Goal: Task Accomplishment & Management: Complete application form

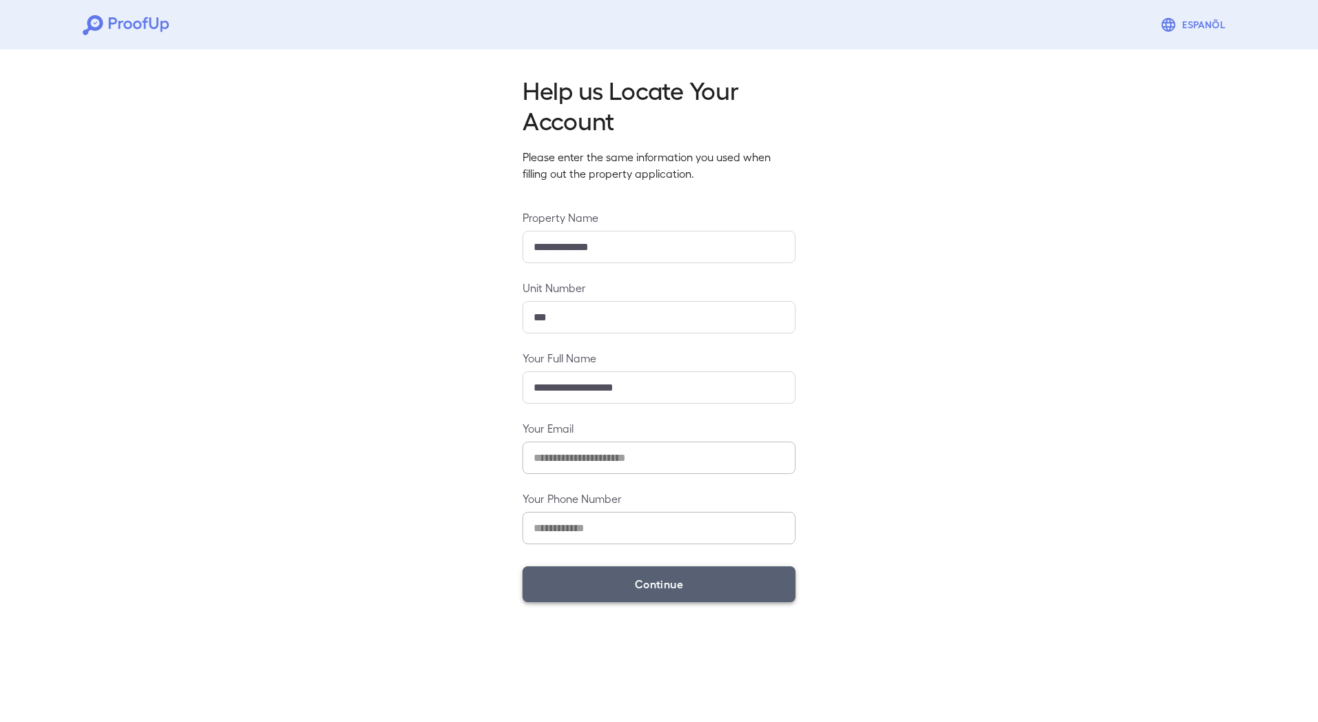
click at [673, 589] on button "Continue" at bounding box center [659, 585] width 273 height 36
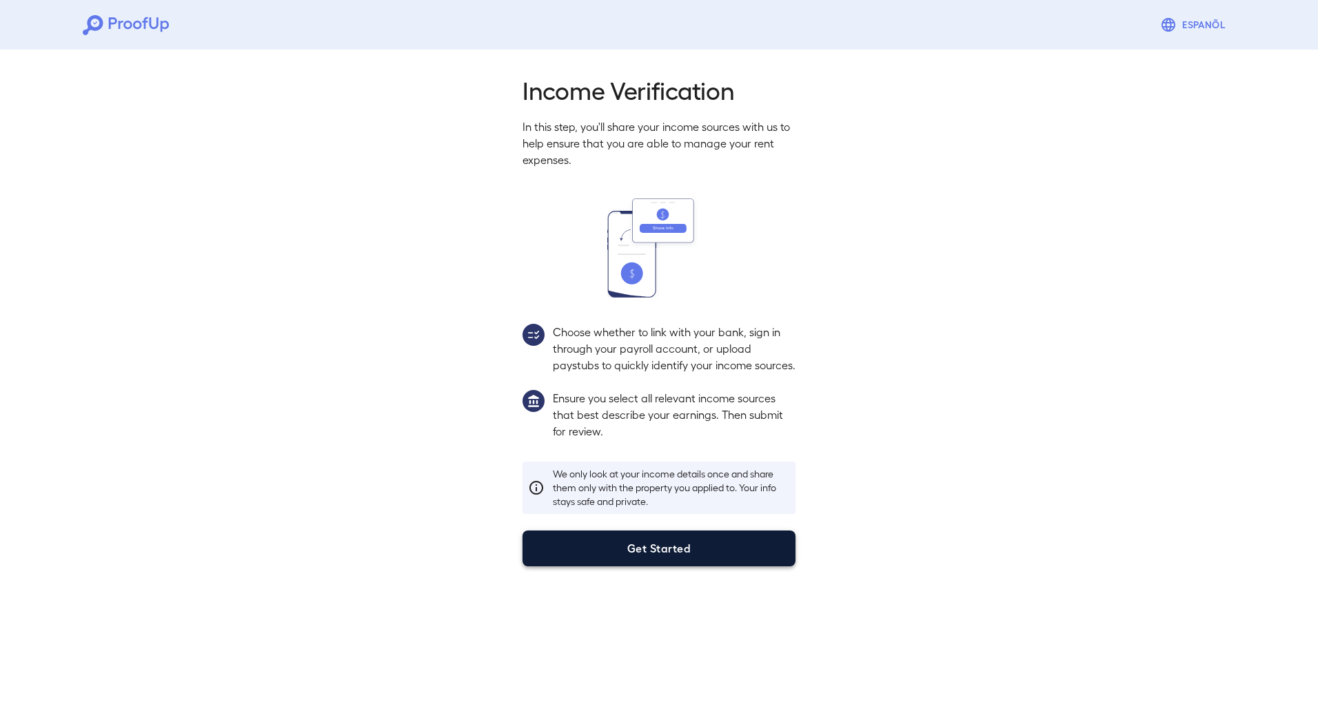
click at [661, 567] on button "Get Started" at bounding box center [659, 549] width 273 height 36
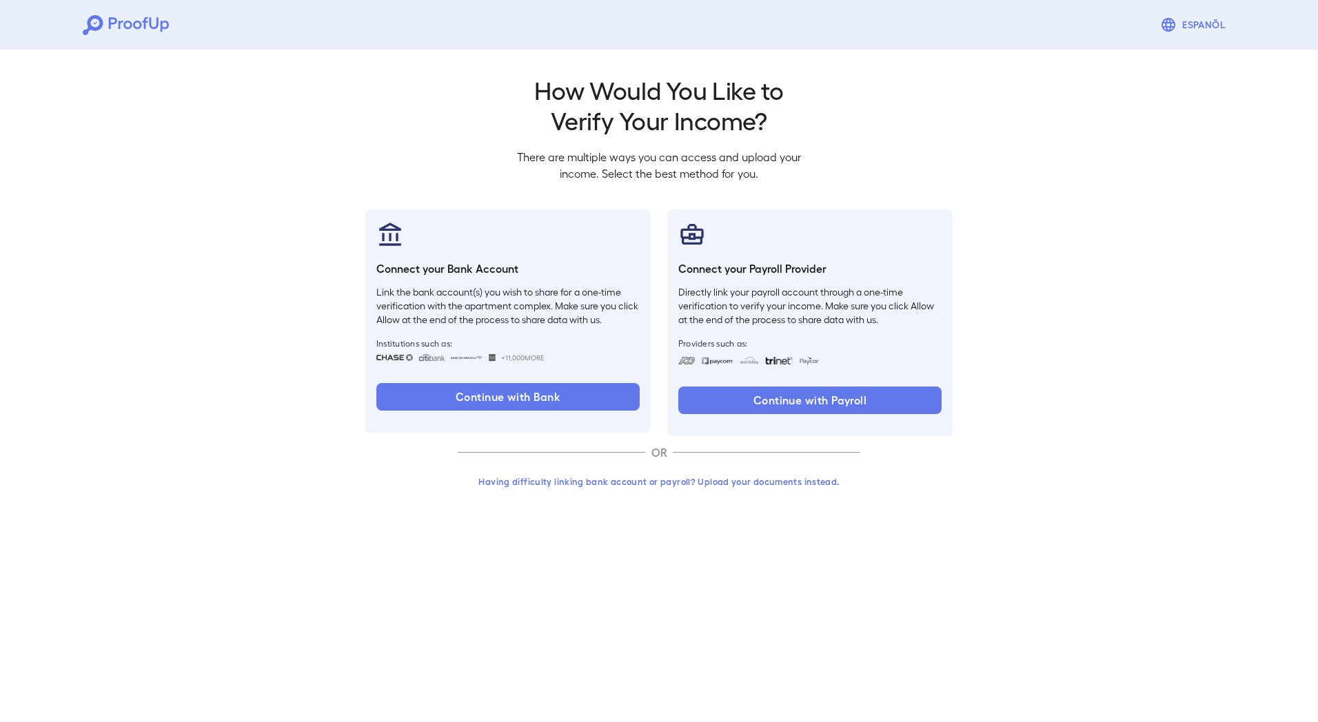
click at [713, 479] on button "Having difficulty linking bank account or payroll? Upload your documents instea…" at bounding box center [659, 481] width 403 height 25
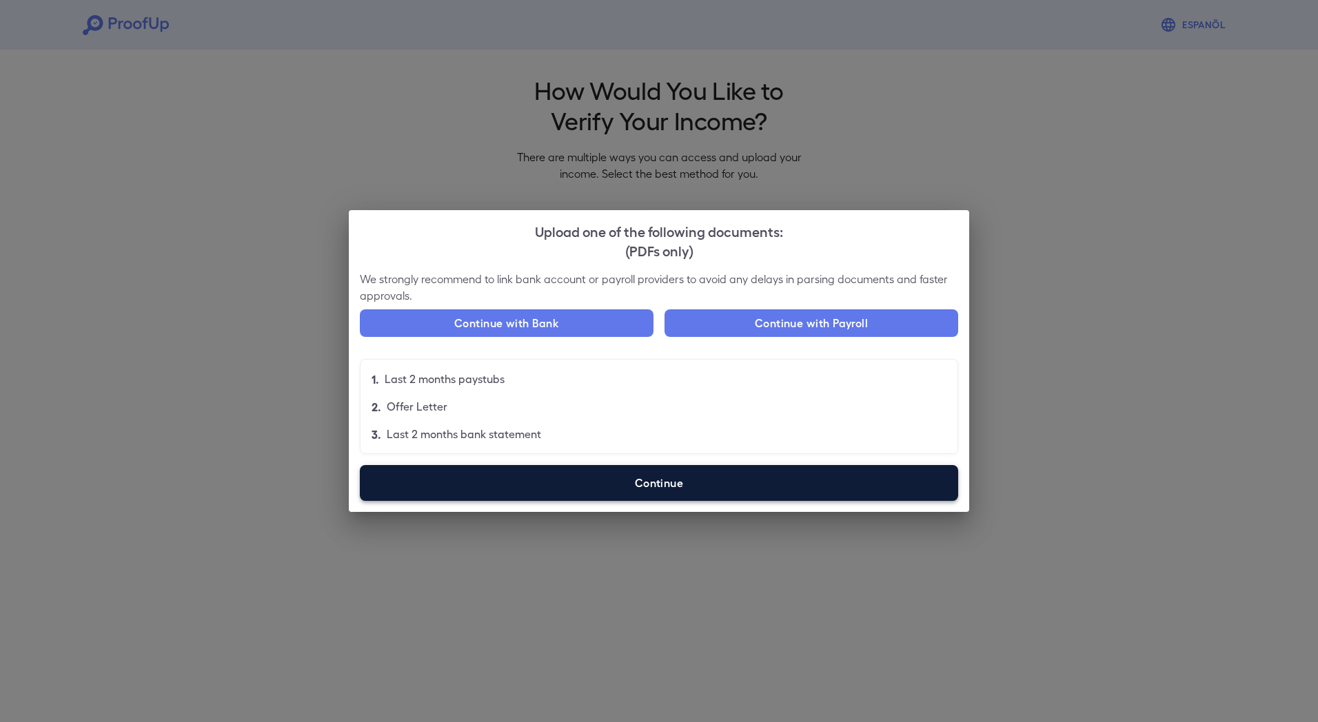
click at [655, 477] on label "Continue" at bounding box center [659, 483] width 598 height 36
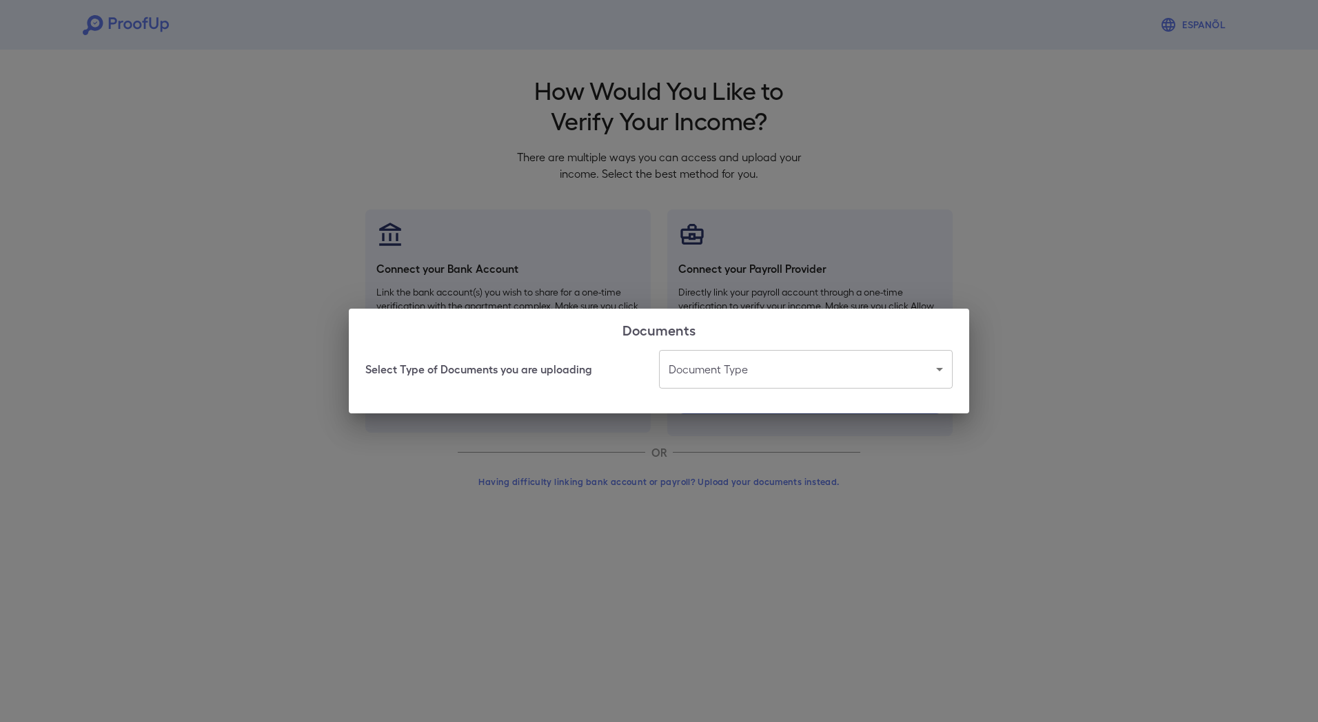
click at [940, 371] on body "Espanõl Go back How Would You Like to Verify Your Income? There are multiple wa…" at bounding box center [659, 263] width 1318 height 527
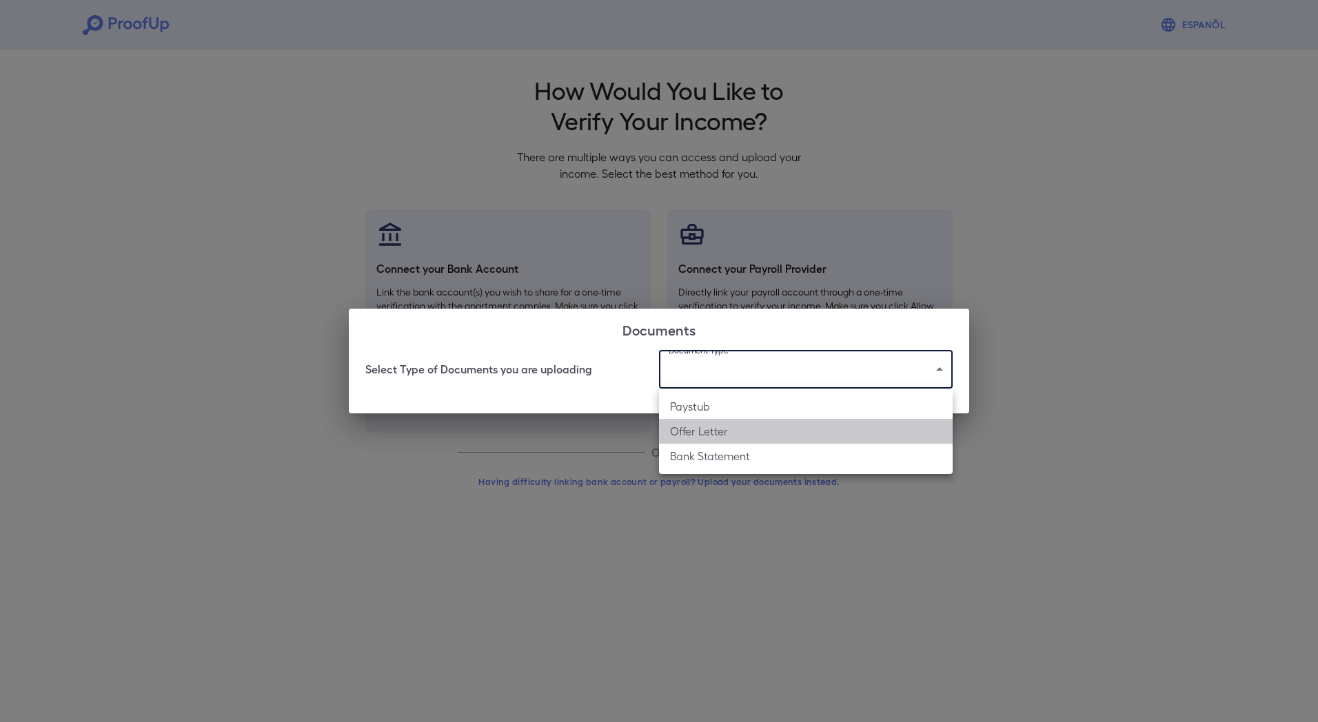
click at [889, 422] on li "Offer Letter" at bounding box center [806, 431] width 294 height 25
type input "**********"
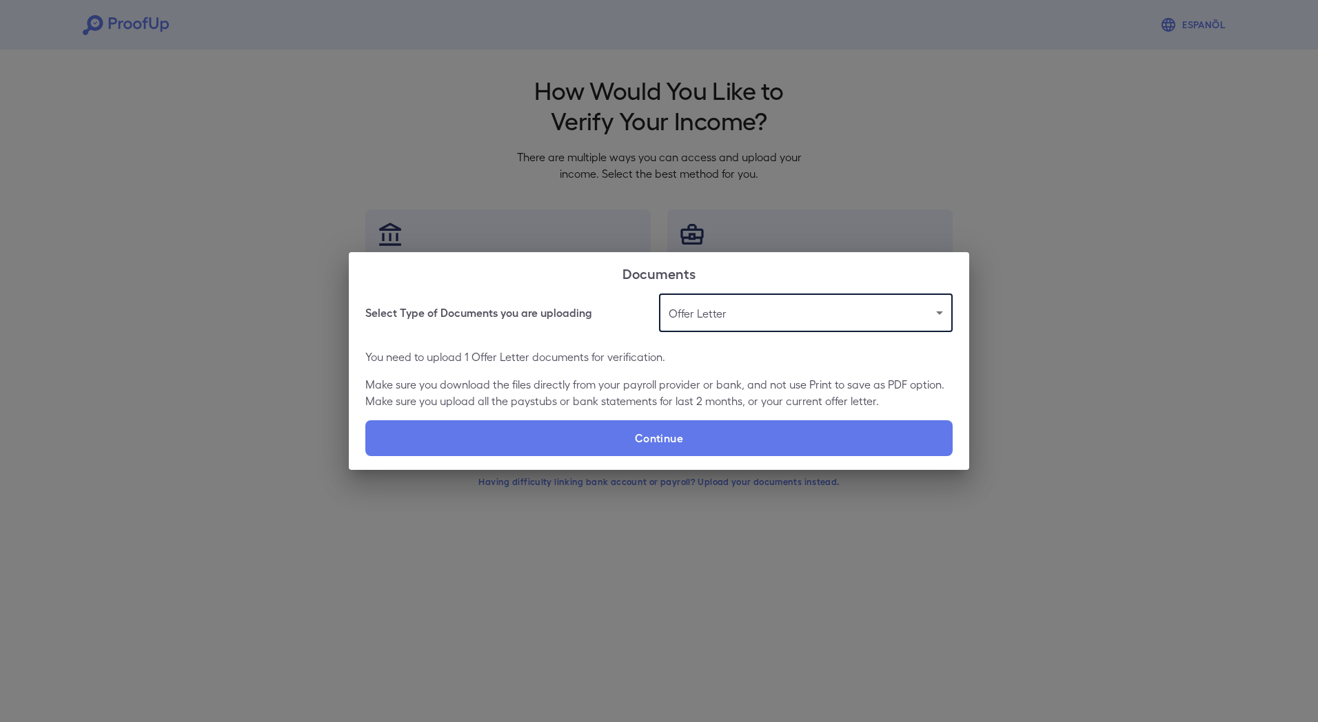
click at [942, 314] on body "**********" at bounding box center [659, 263] width 1318 height 527
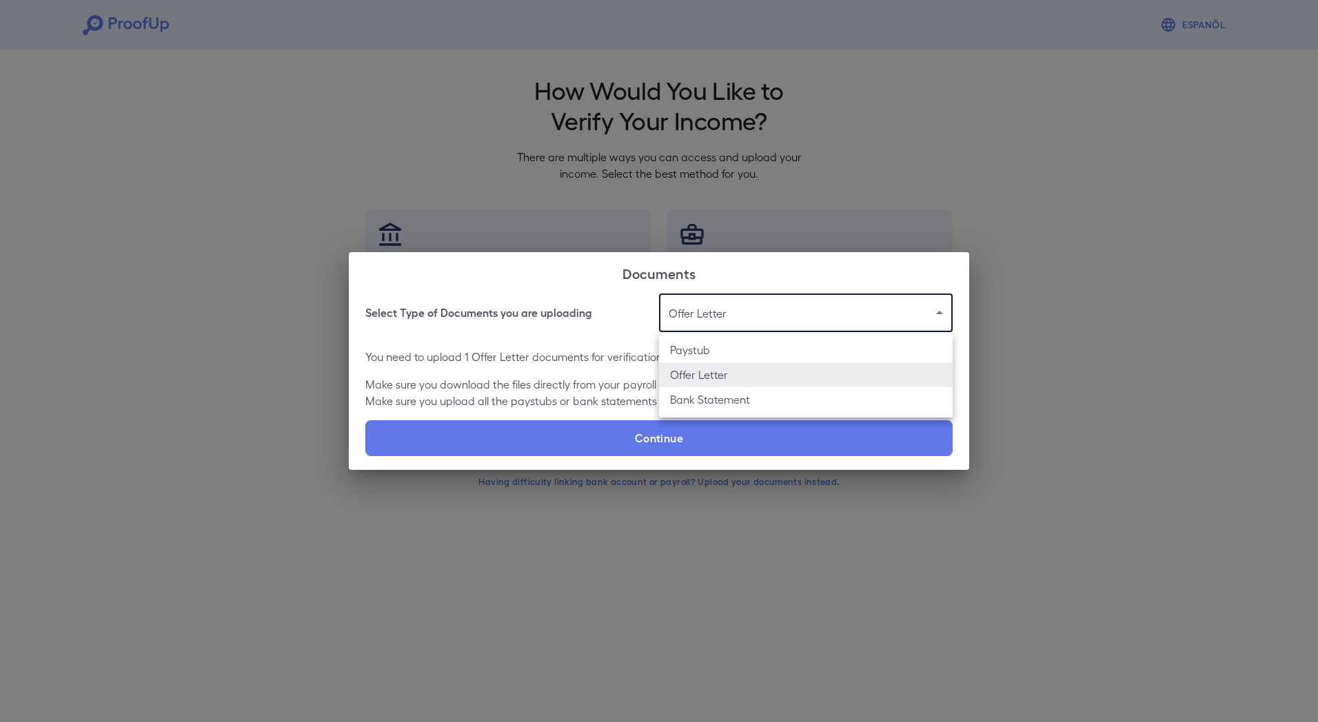
click at [900, 378] on li "Offer Letter" at bounding box center [806, 375] width 294 height 25
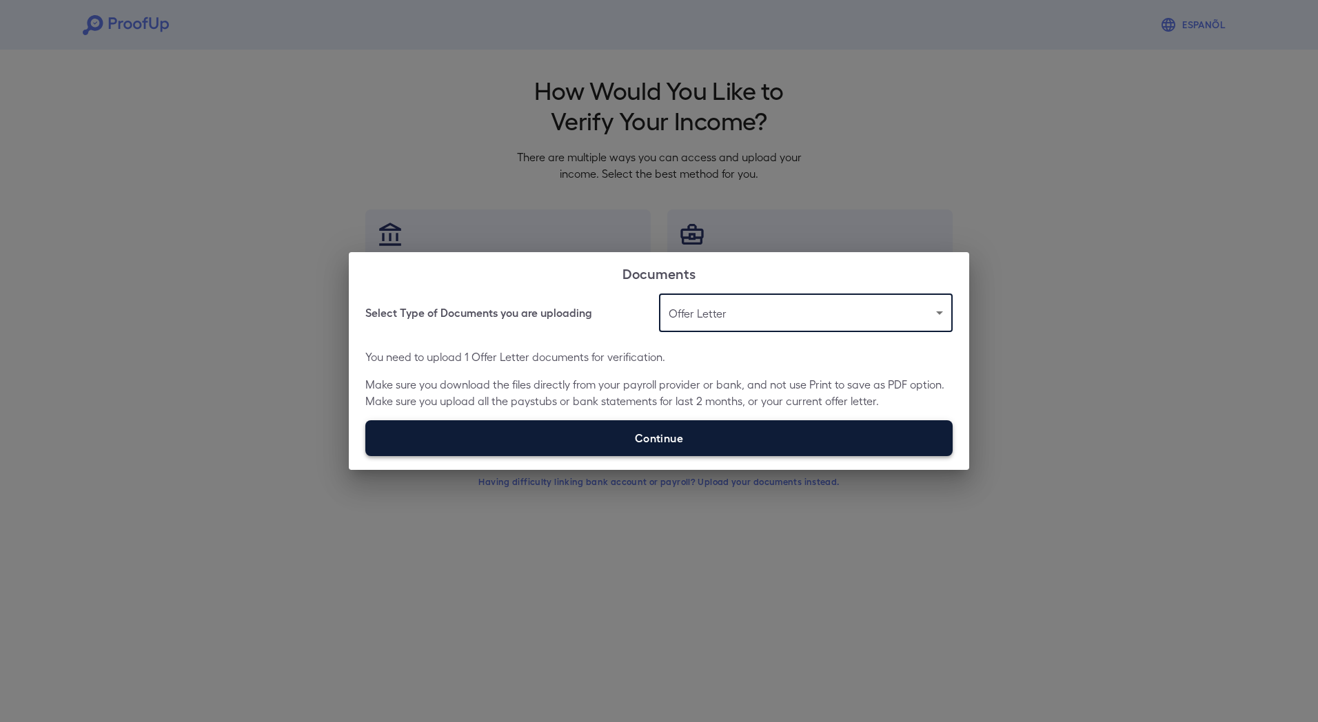
click at [665, 436] on label "Continue" at bounding box center [658, 438] width 587 height 36
click at [366, 456] on input "Continue" at bounding box center [365, 456] width 1 height 1
type input "**********"
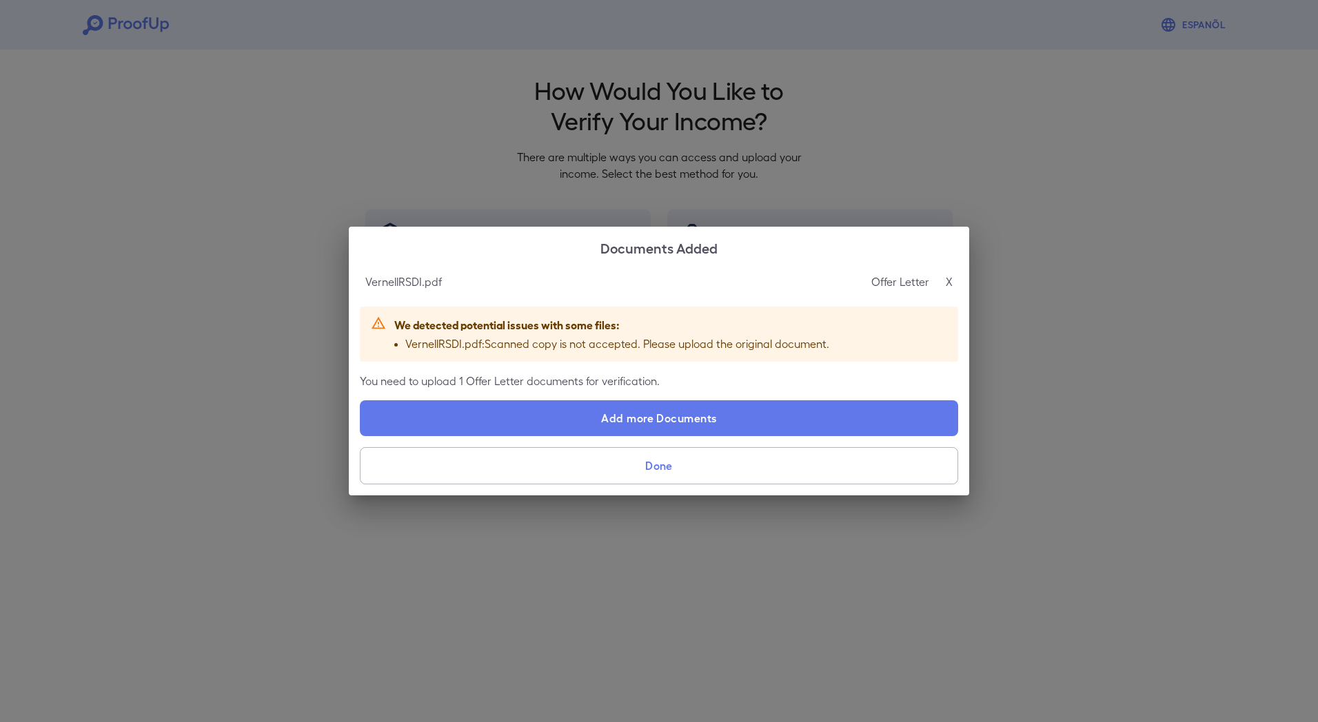
click at [949, 281] on p "X" at bounding box center [949, 282] width 7 height 17
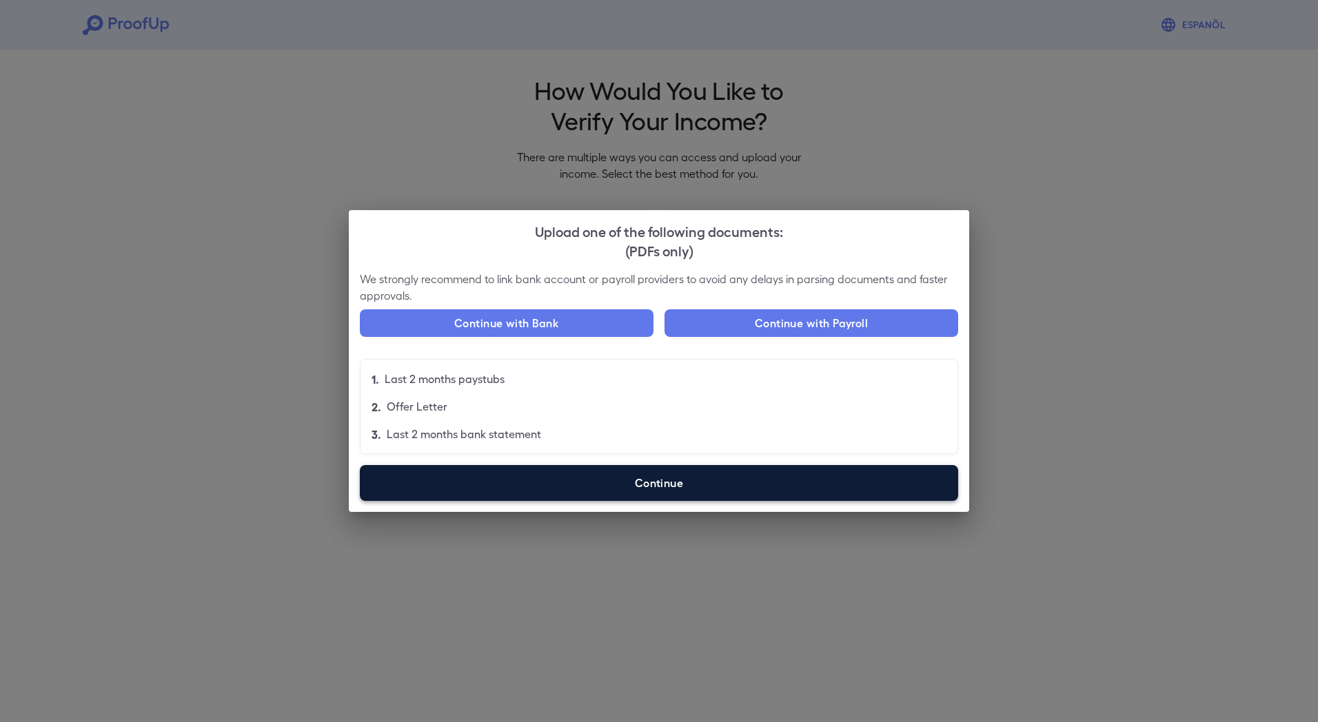
click at [669, 487] on label "Continue" at bounding box center [659, 483] width 598 height 36
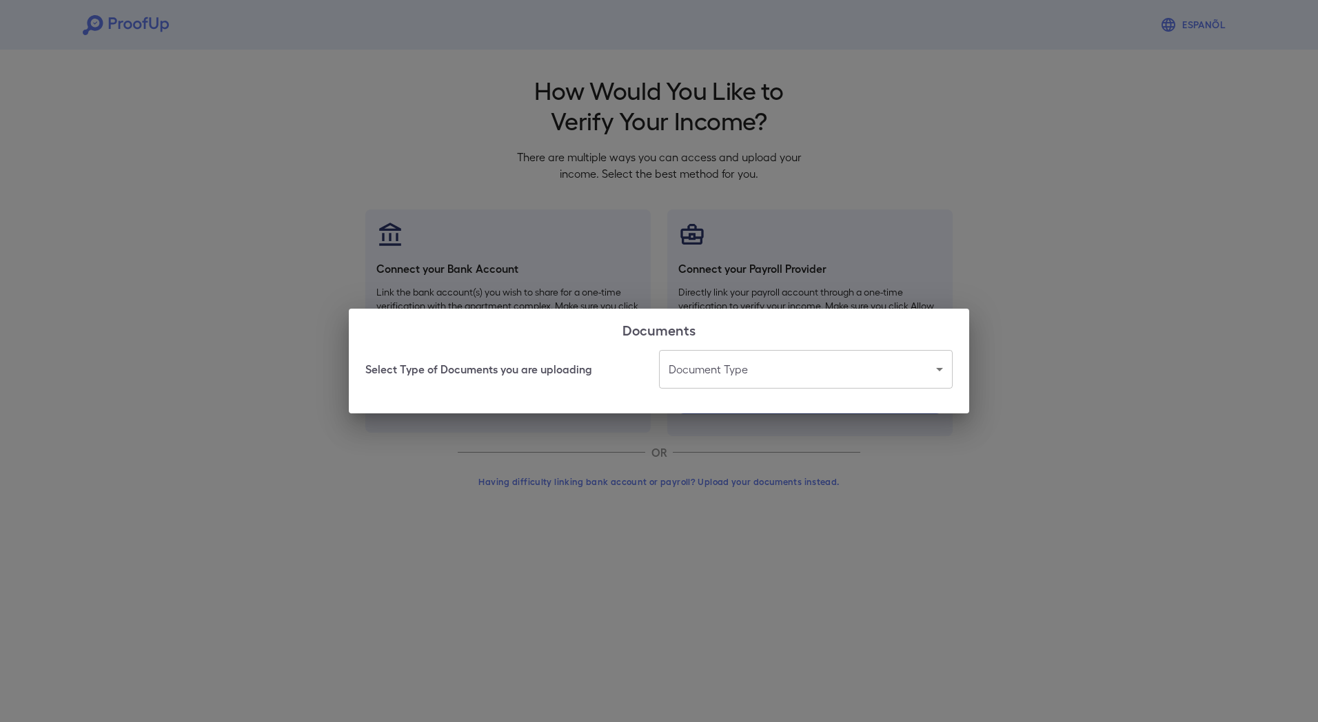
click at [937, 369] on body "Espanõl Go back How Would You Like to Verify Your Income? There are multiple wa…" at bounding box center [659, 263] width 1318 height 527
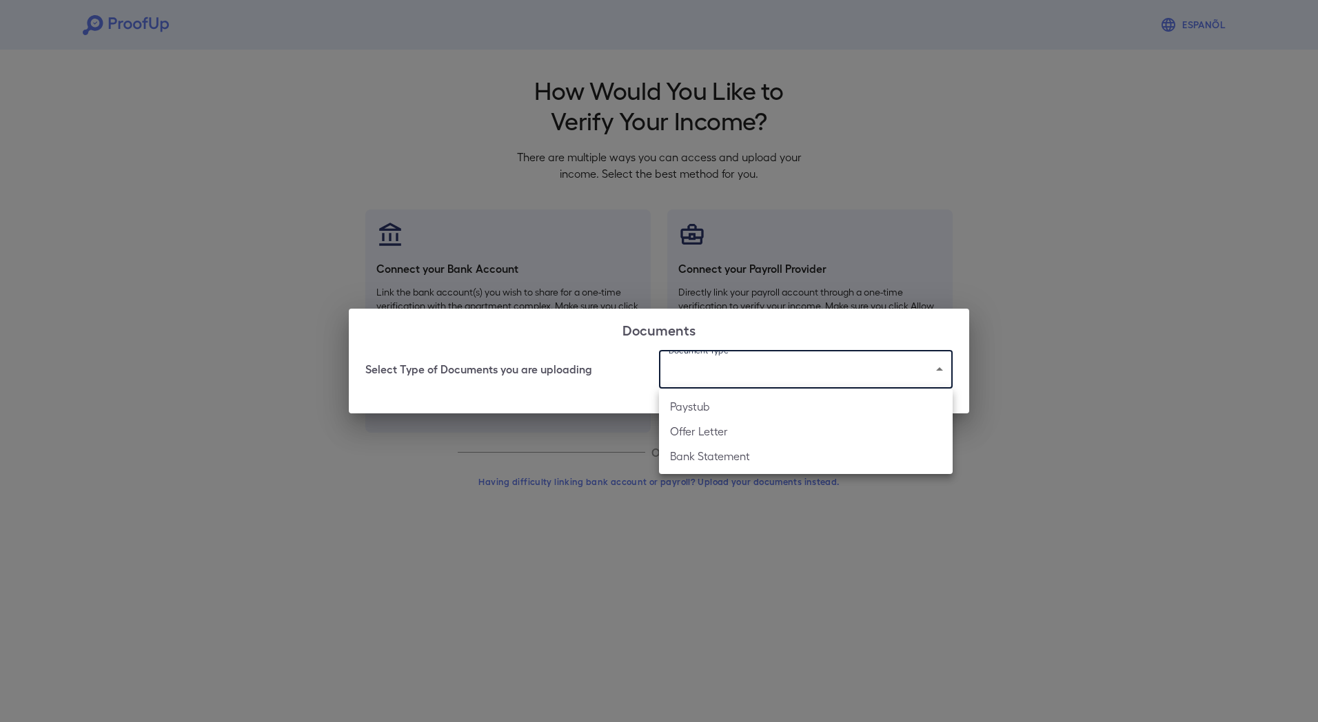
click at [880, 425] on li "Offer Letter" at bounding box center [806, 431] width 294 height 25
type input "**********"
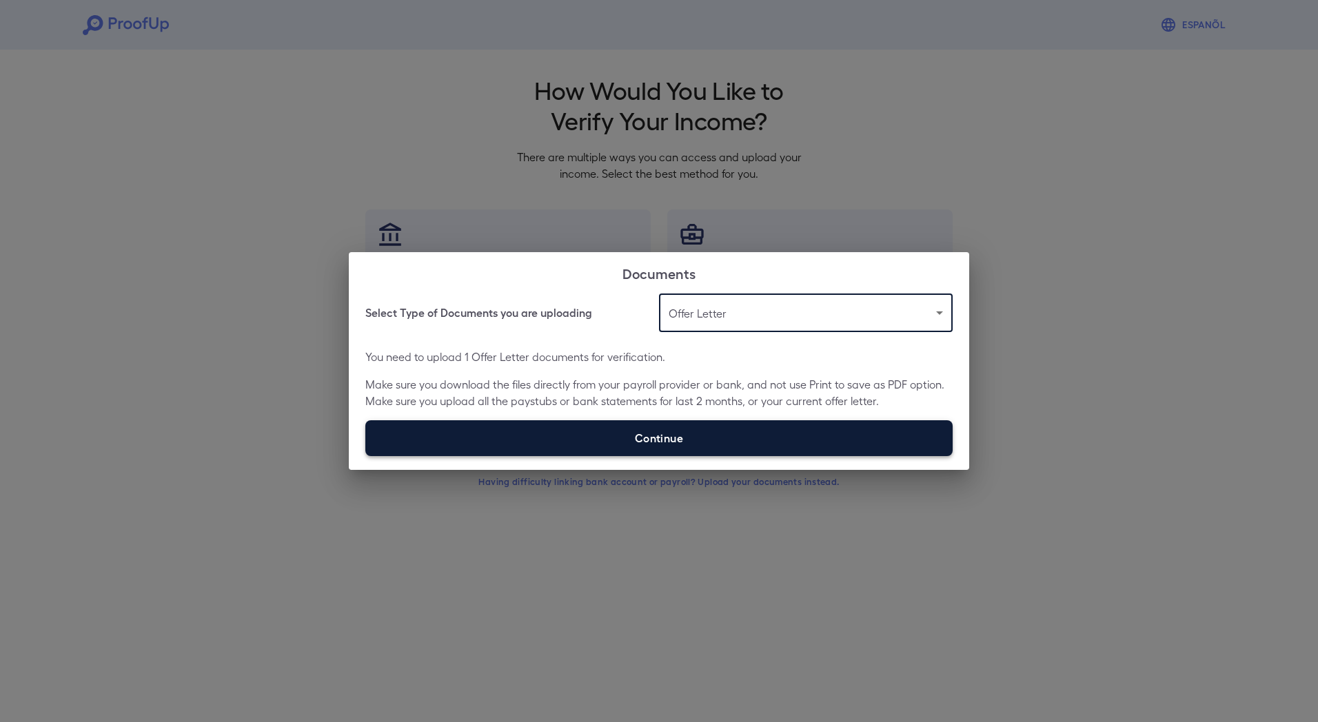
click at [673, 435] on label "Continue" at bounding box center [658, 438] width 587 height 36
click at [366, 456] on input "Continue" at bounding box center [365, 456] width 1 height 1
type input "**********"
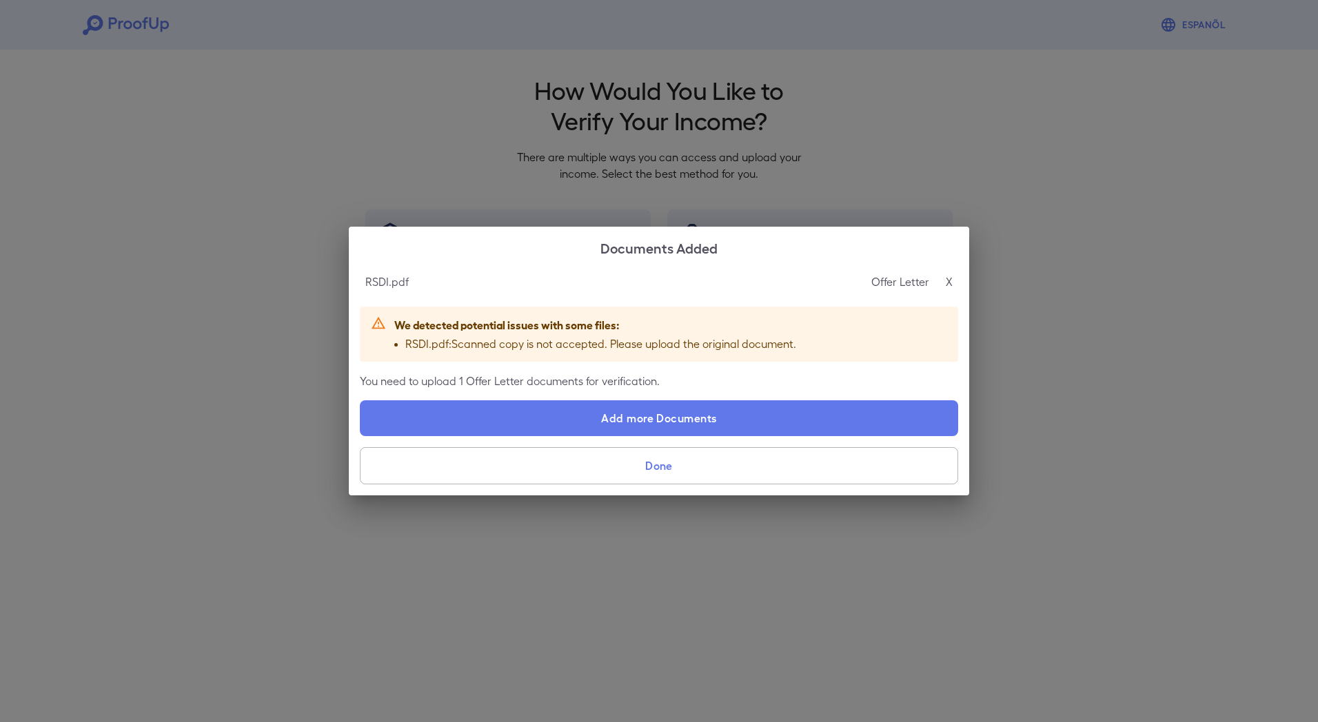
click at [949, 282] on p "X" at bounding box center [949, 282] width 7 height 17
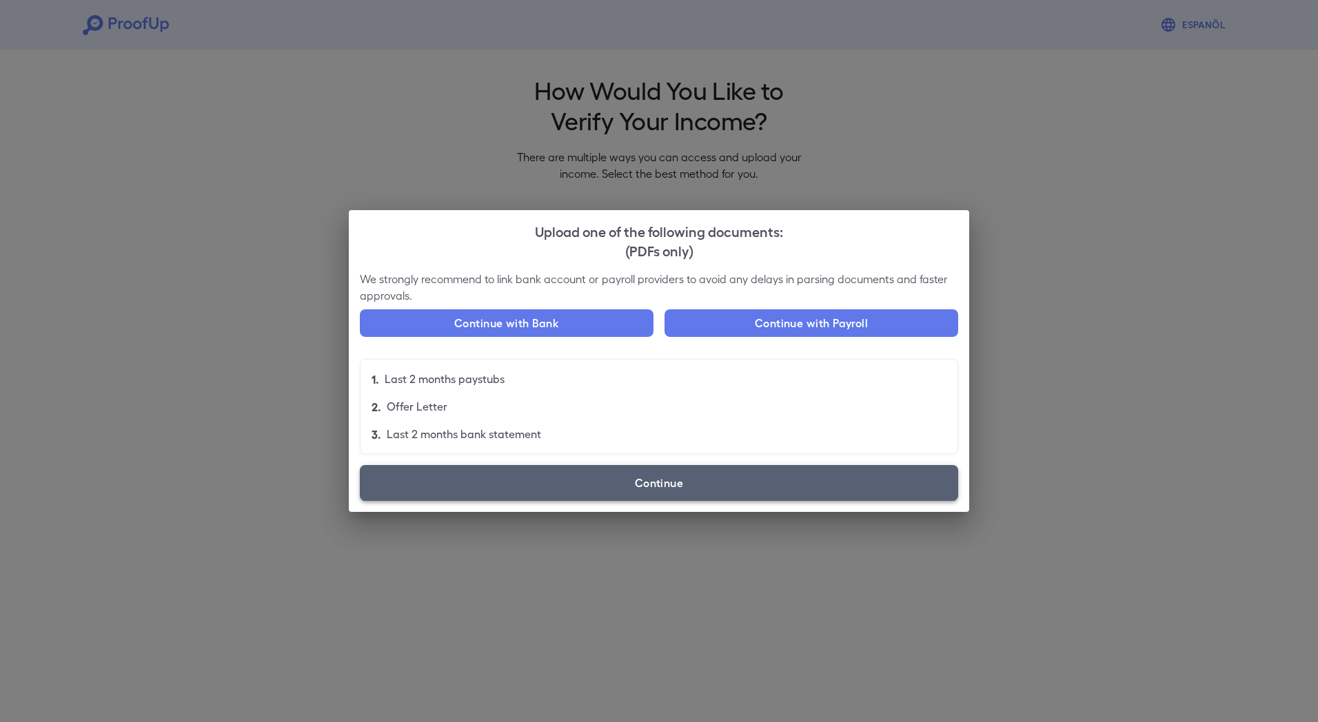
click at [652, 480] on label "Continue" at bounding box center [659, 483] width 598 height 36
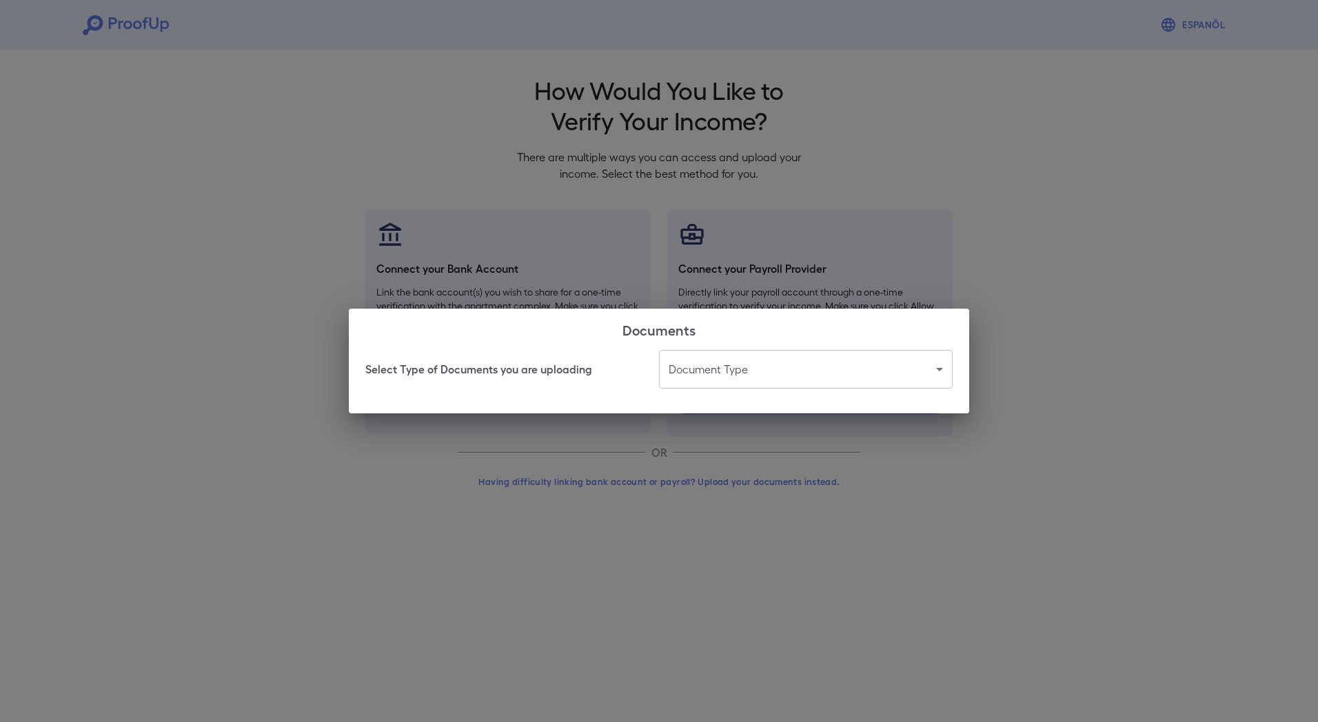
click at [812, 509] on div "Documents Select Type of Documents you are uploading Document Type ​ ​" at bounding box center [659, 361] width 1318 height 722
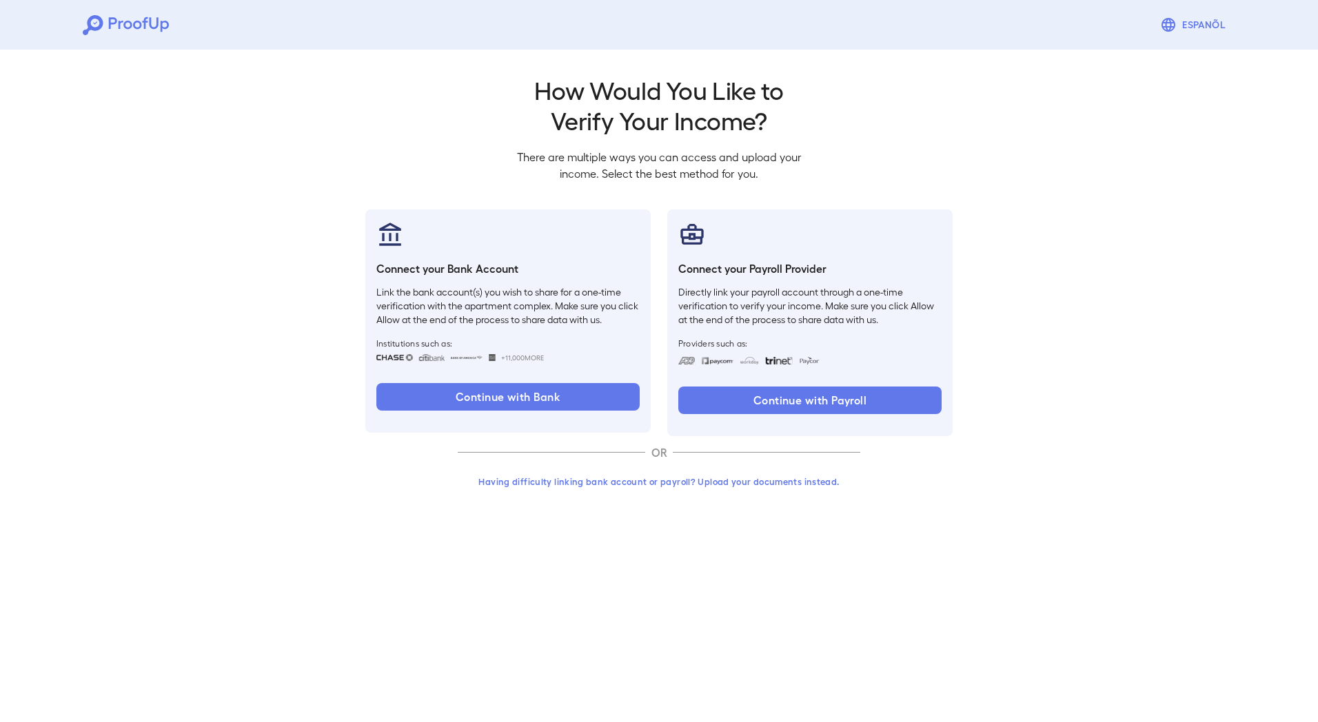
click at [679, 478] on button "Having difficulty linking bank account or payroll? Upload your documents instea…" at bounding box center [659, 481] width 403 height 25
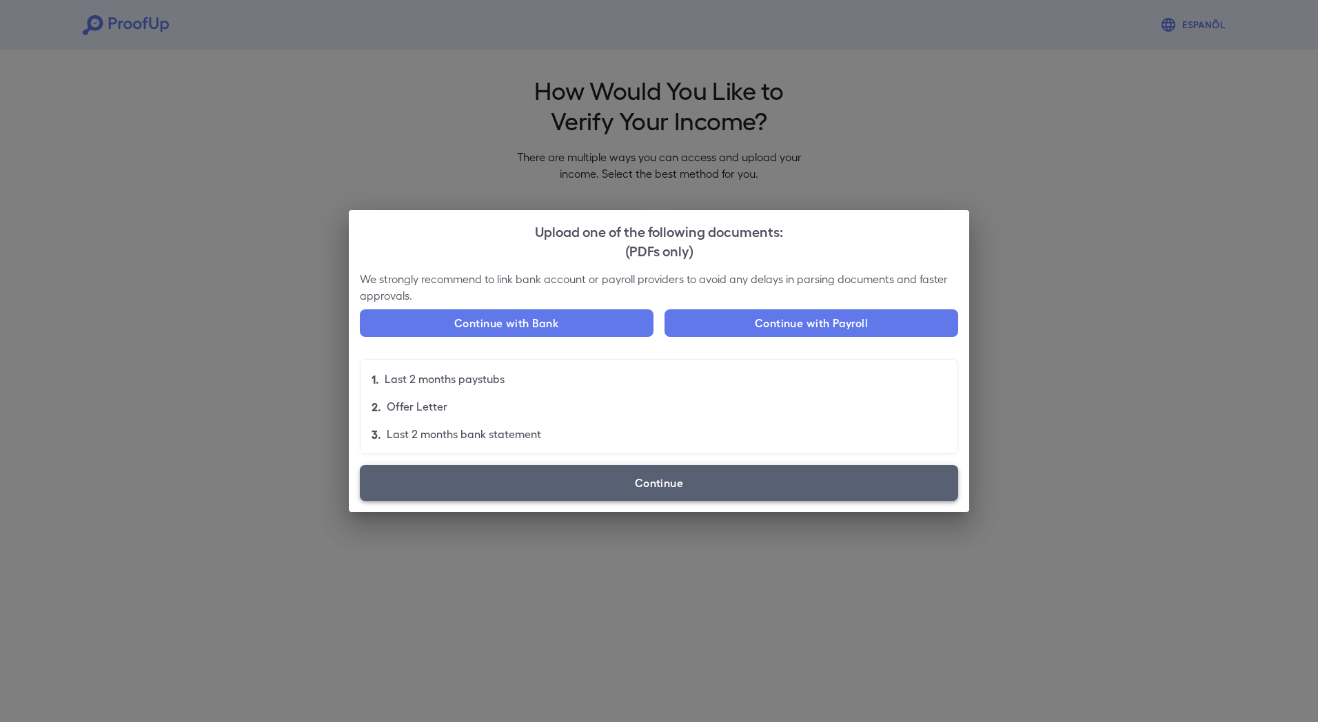
click at [680, 480] on label "Continue" at bounding box center [659, 483] width 598 height 36
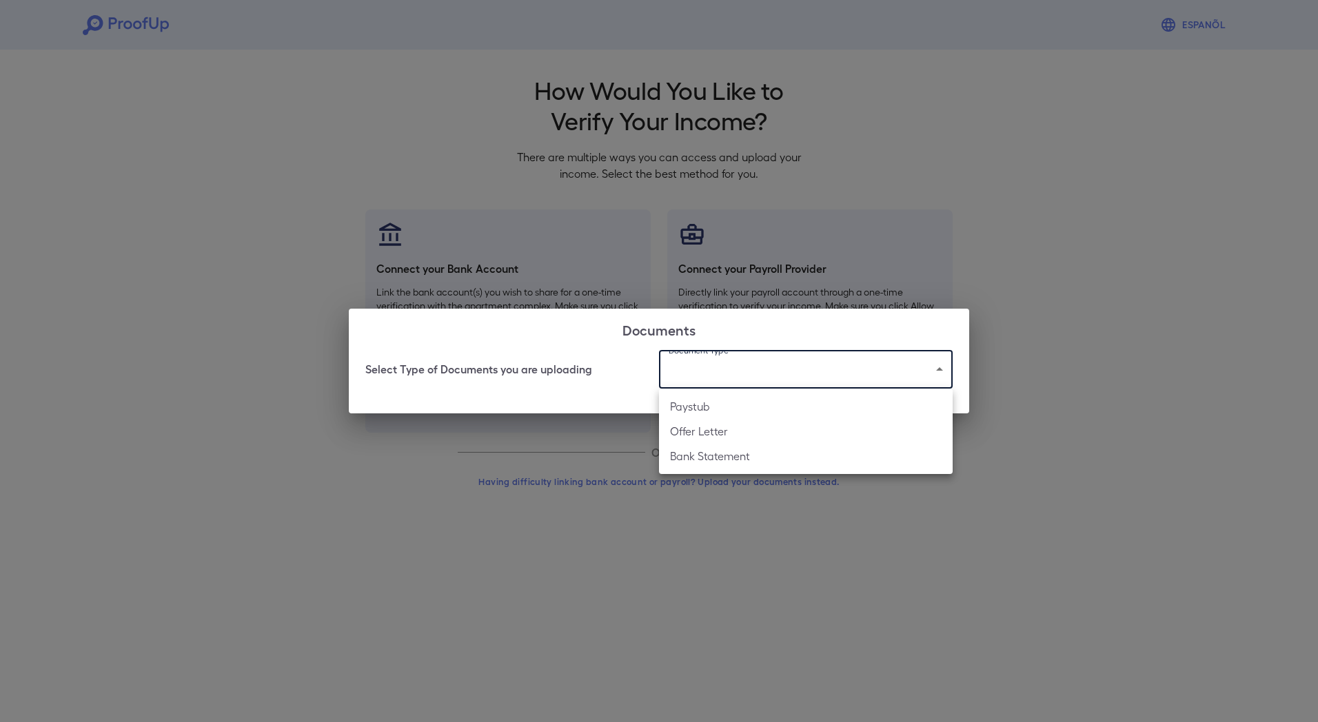
click at [940, 373] on body "Espanõl Go back How Would You Like to Verify Your Income? There are multiple wa…" at bounding box center [659, 263] width 1318 height 527
click at [892, 401] on li "Paystub" at bounding box center [806, 406] width 294 height 25
type input "*******"
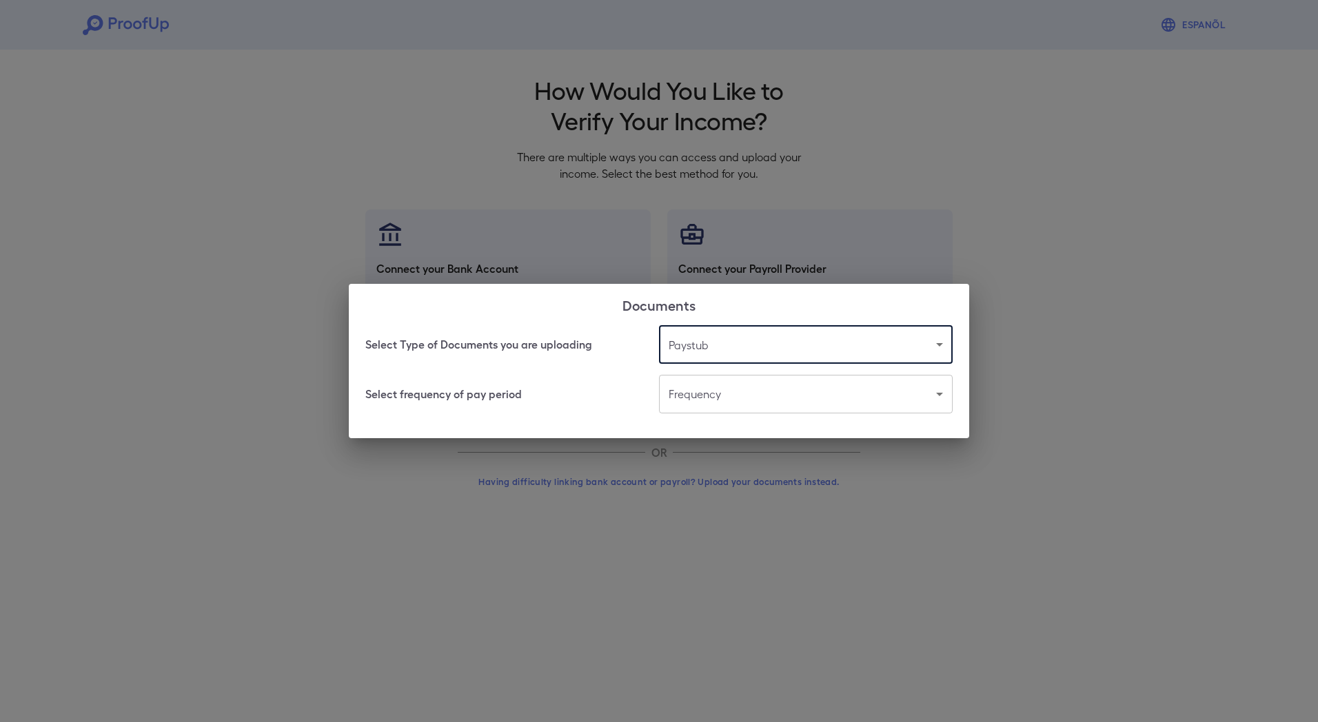
click at [941, 396] on body "Espanõl Go back How Would You Like to Verify Your Income? There are multiple wa…" at bounding box center [659, 263] width 1318 height 527
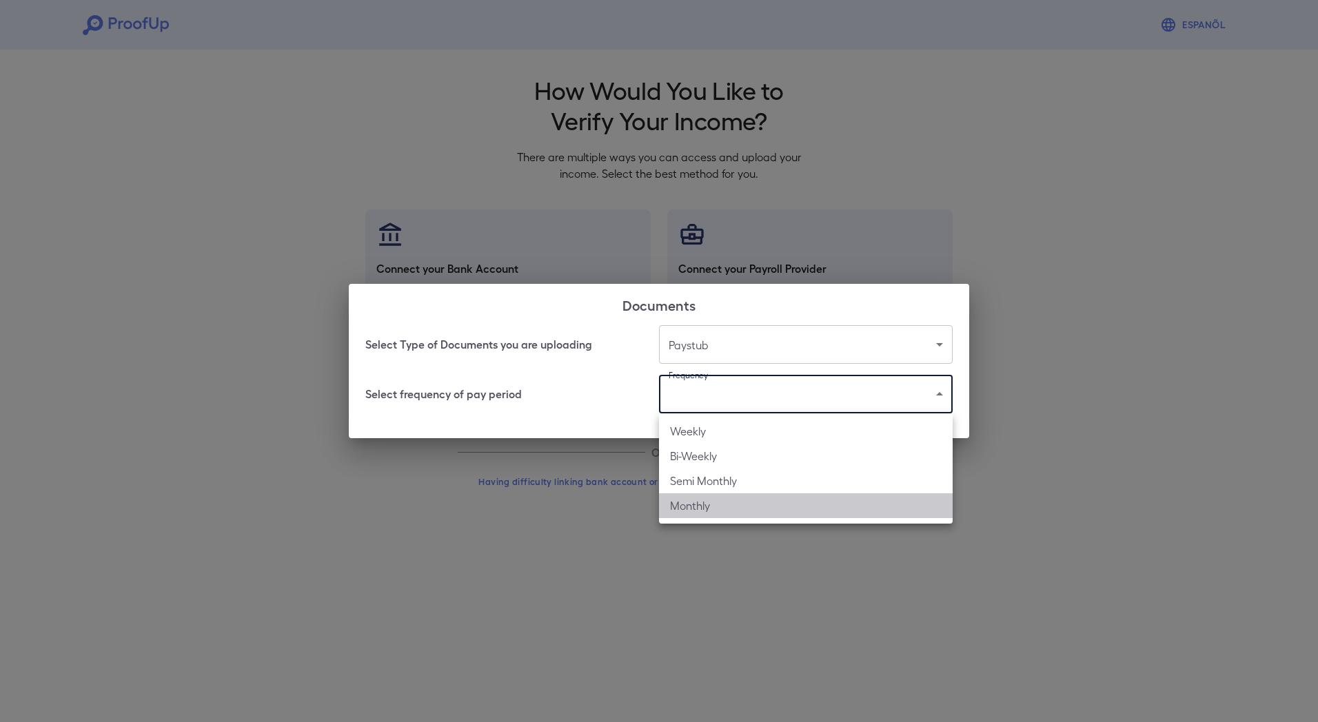
click at [902, 504] on li "Monthly" at bounding box center [806, 506] width 294 height 25
type input "*******"
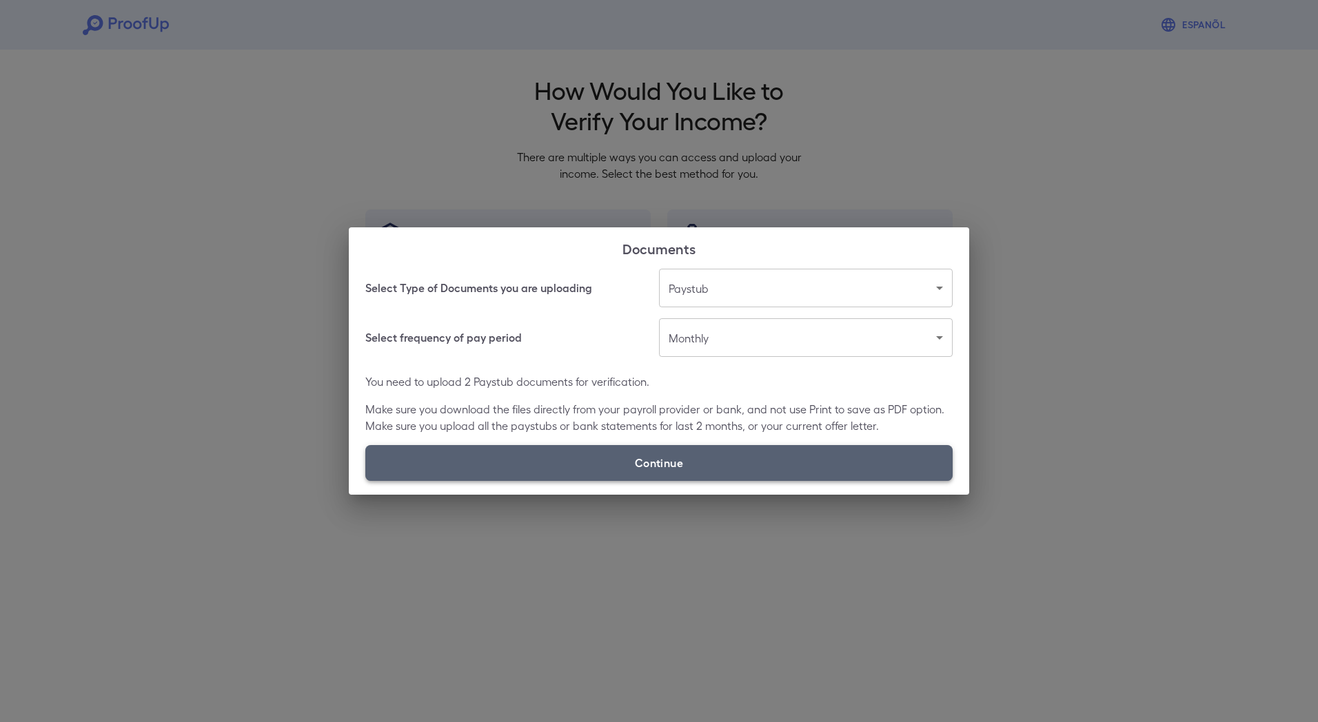
click at [658, 460] on label "Continue" at bounding box center [658, 463] width 587 height 36
click at [366, 480] on input "Continue" at bounding box center [365, 480] width 1 height 1
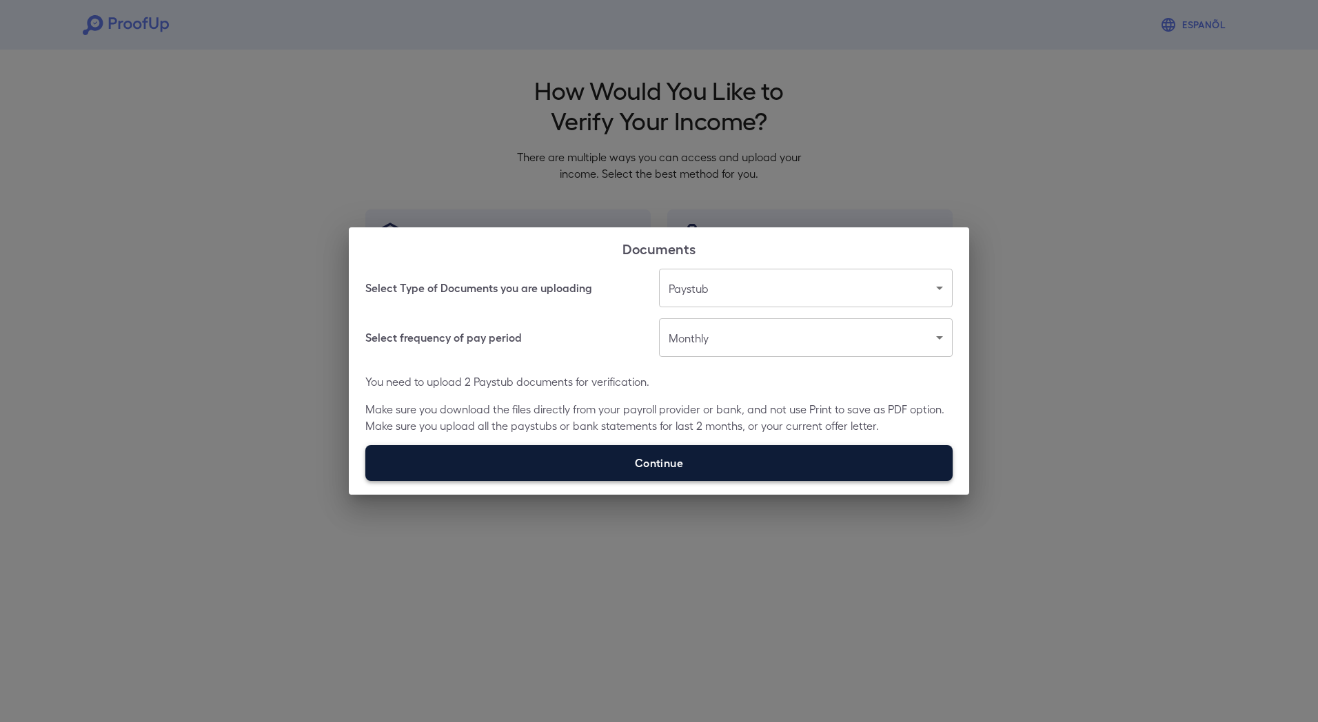
type input "**********"
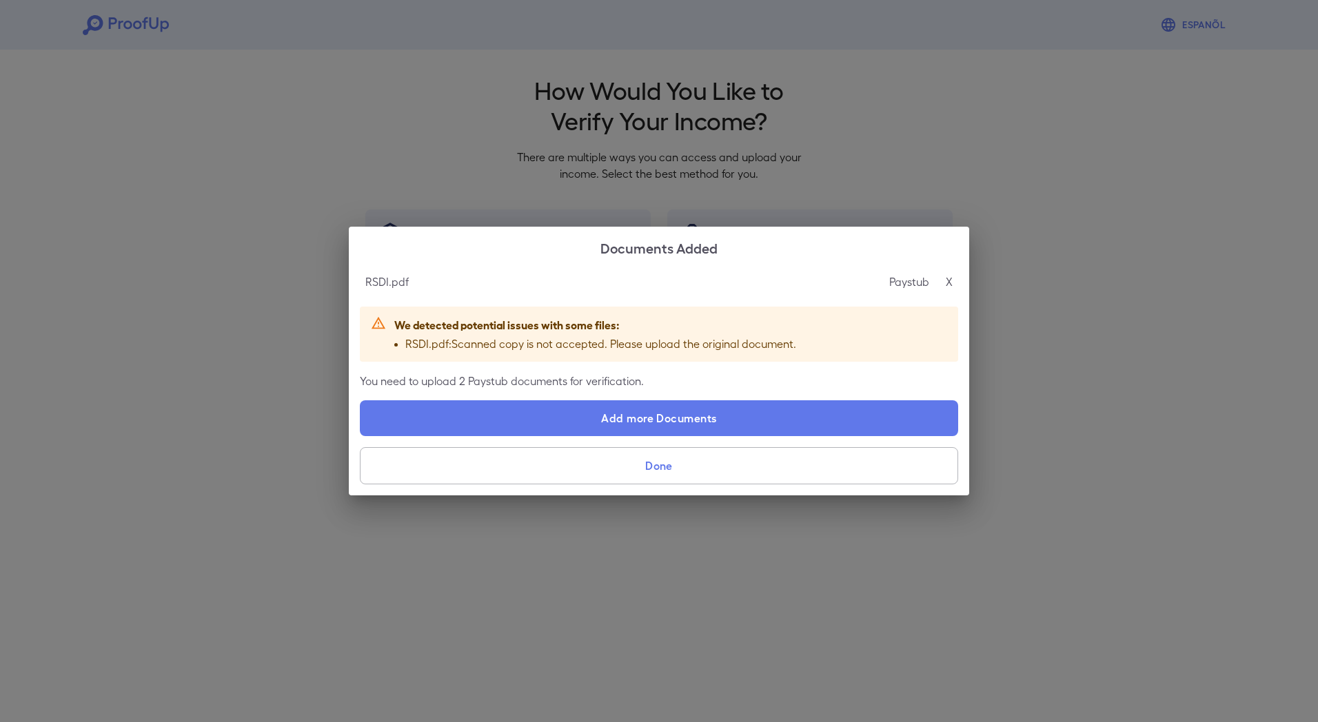
click at [949, 283] on p "X" at bounding box center [949, 282] width 7 height 17
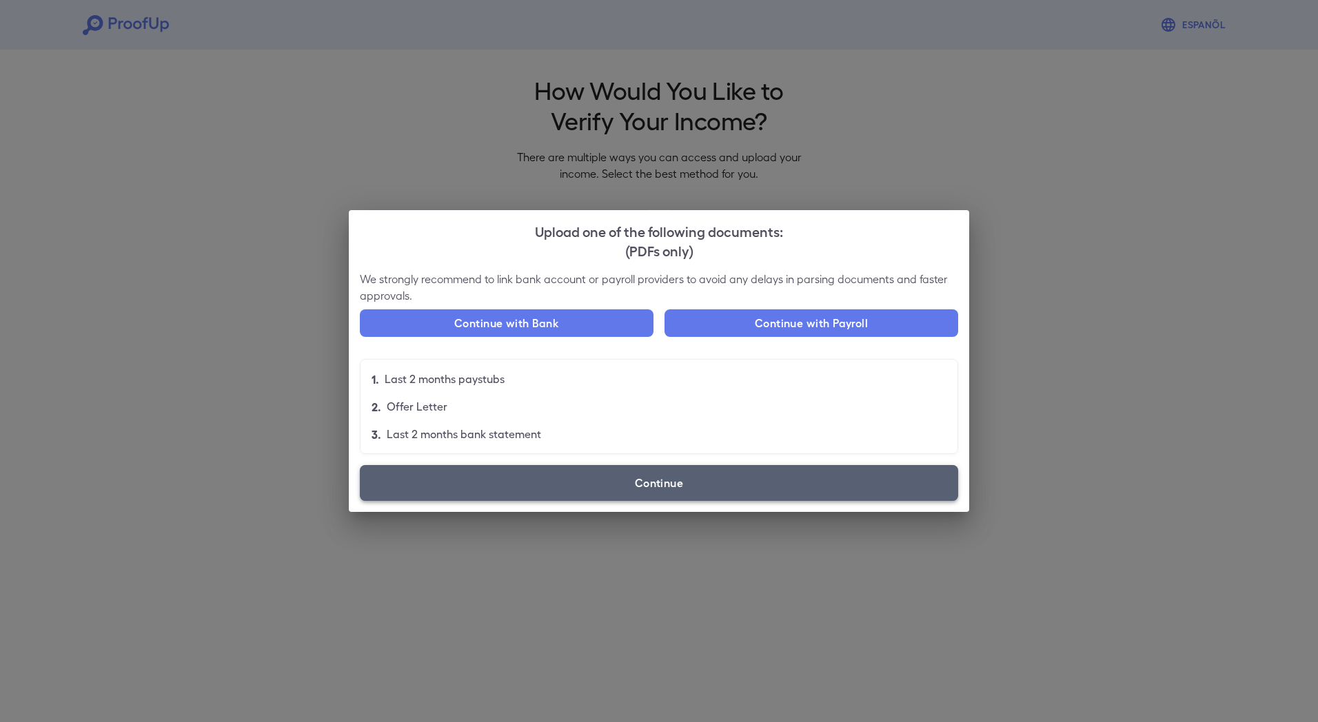
click at [689, 478] on label "Continue" at bounding box center [659, 483] width 598 height 36
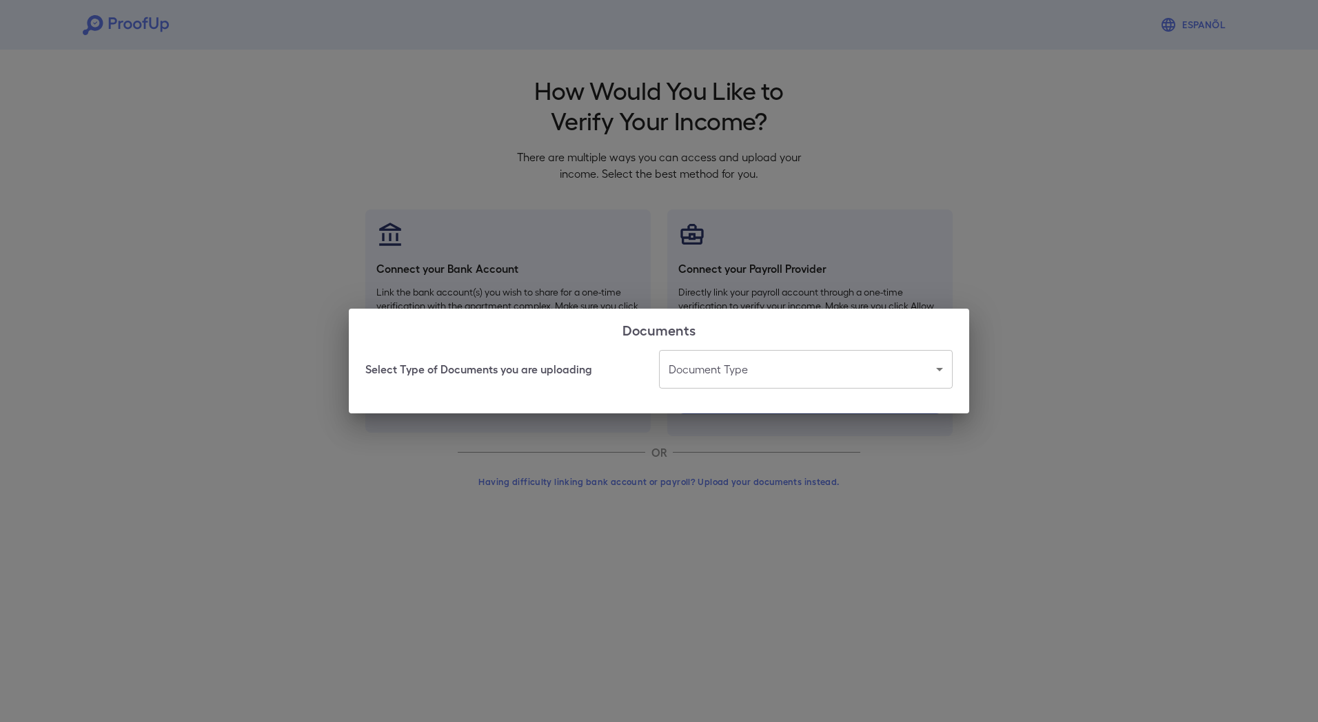
click at [880, 484] on div "Documents Select Type of Documents you are uploading Document Type ​ ​" at bounding box center [659, 361] width 1318 height 722
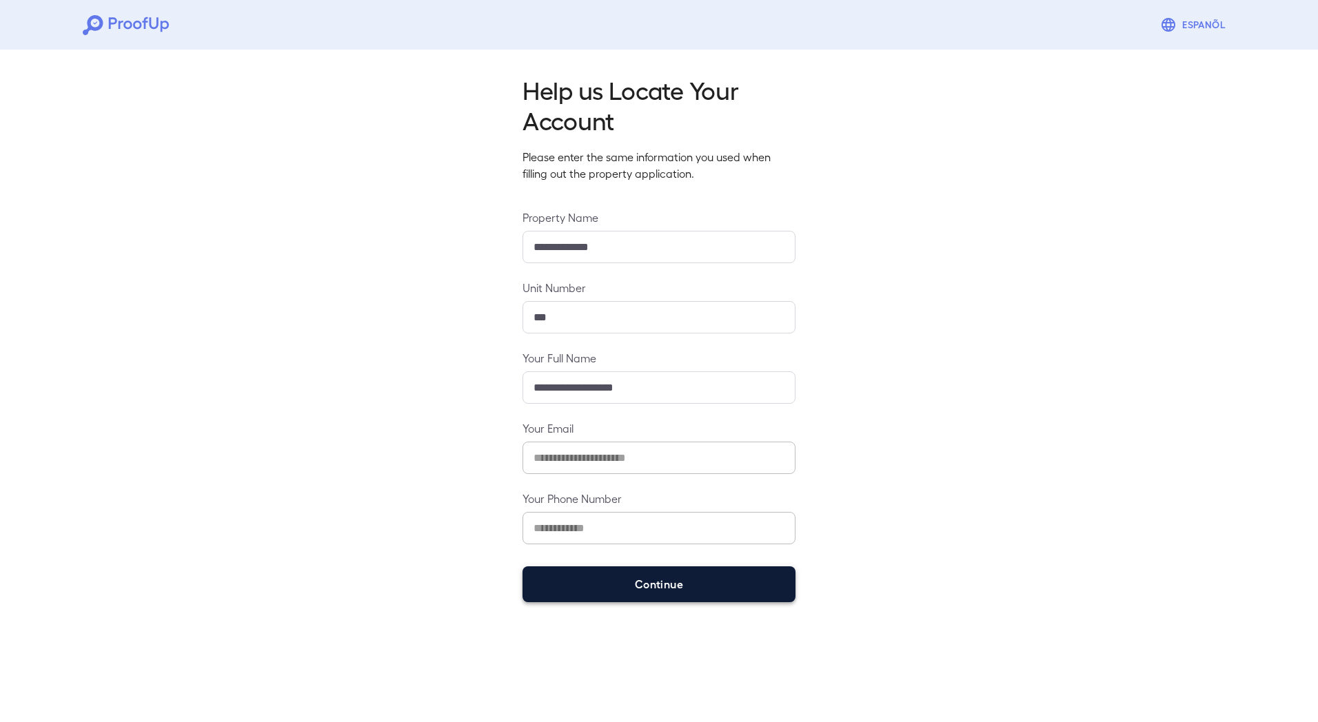
click at [691, 590] on button "Continue" at bounding box center [659, 585] width 273 height 36
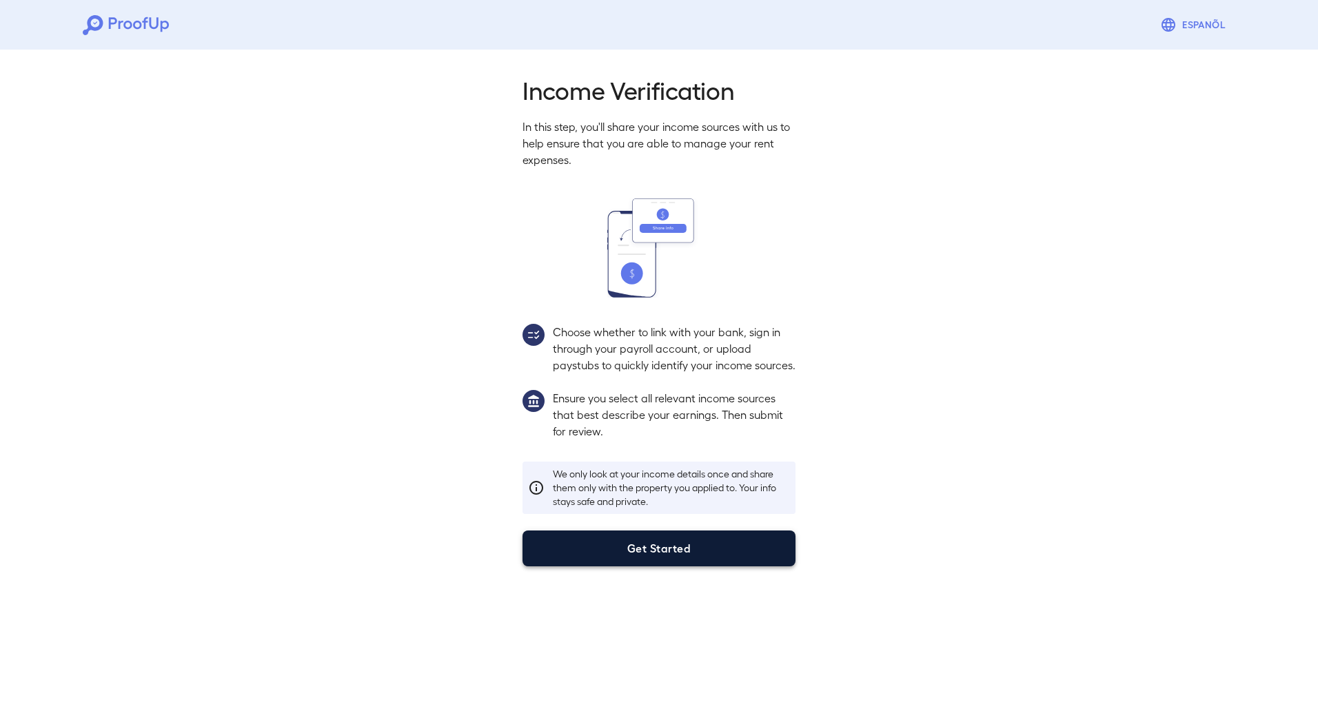
click at [658, 567] on button "Get Started" at bounding box center [659, 549] width 273 height 36
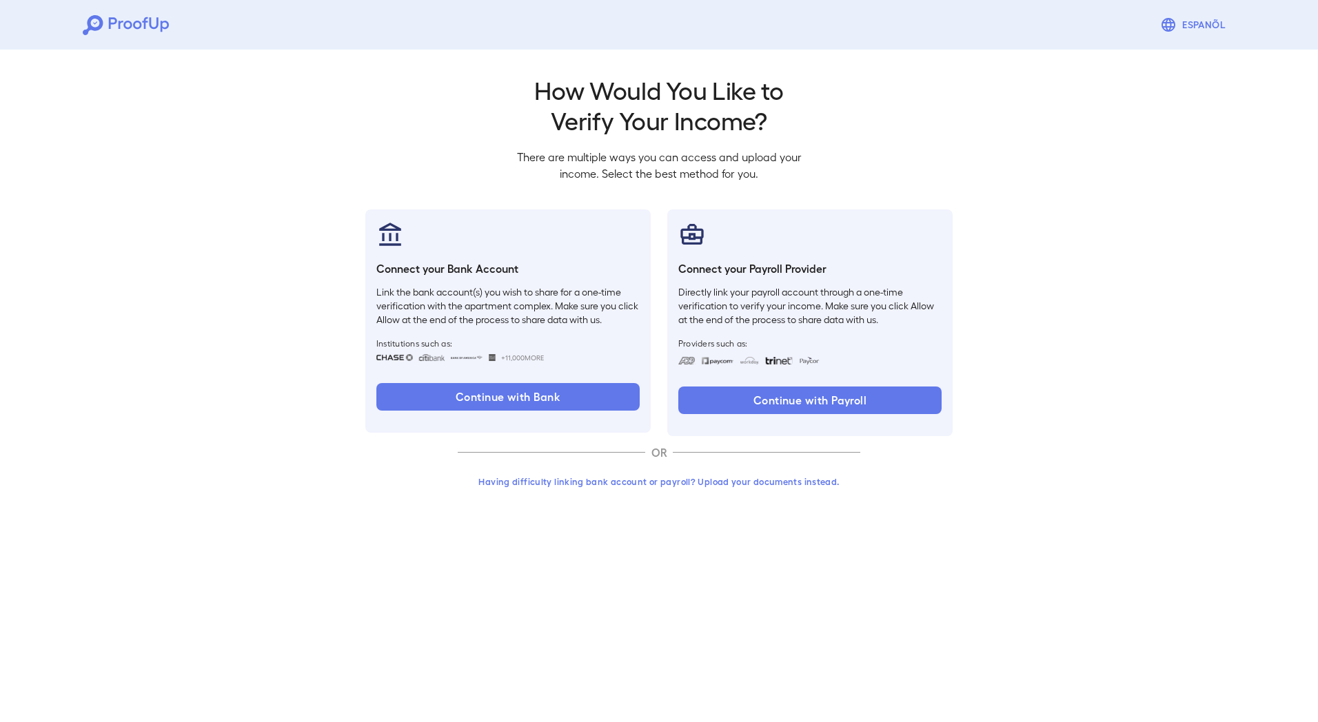
click at [771, 484] on button "Having difficulty linking bank account or payroll? Upload your documents instea…" at bounding box center [659, 481] width 403 height 25
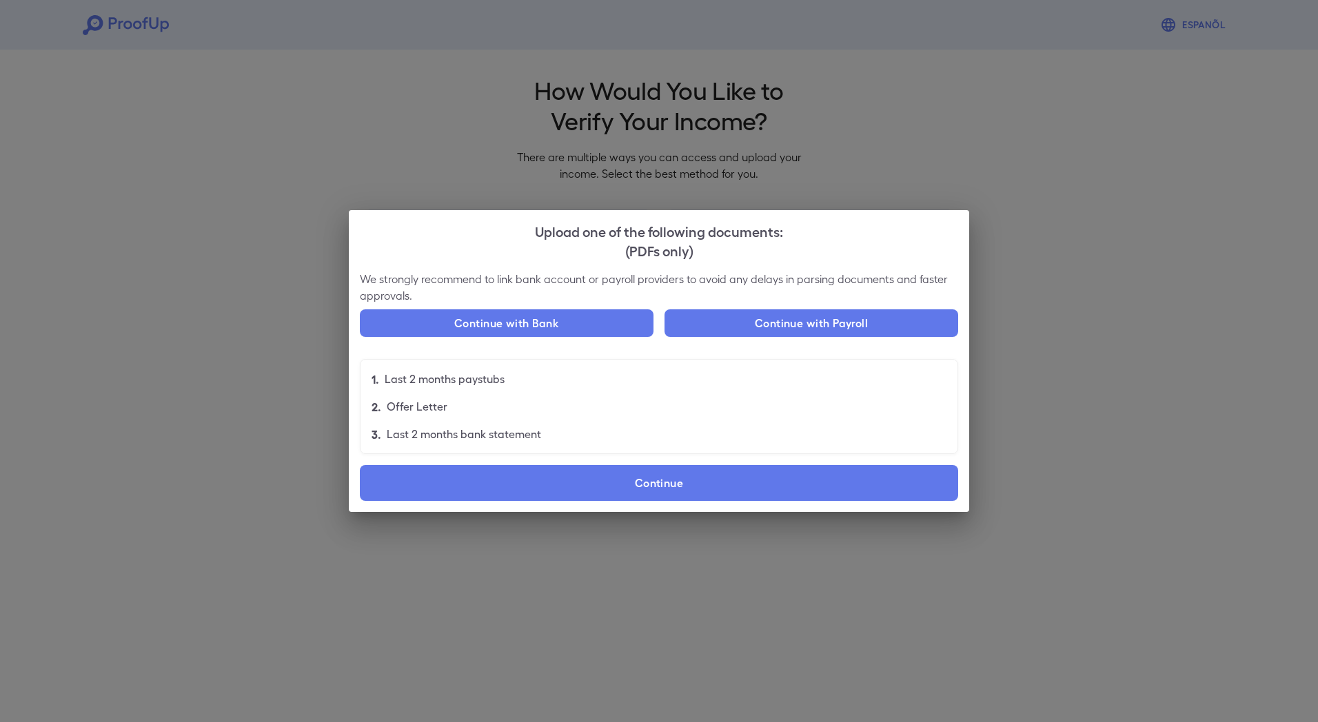
click at [1086, 439] on div "Upload one of the following documents: (PDFs only) We strongly recommend to lin…" at bounding box center [659, 361] width 1318 height 722
